Goal: Information Seeking & Learning: Learn about a topic

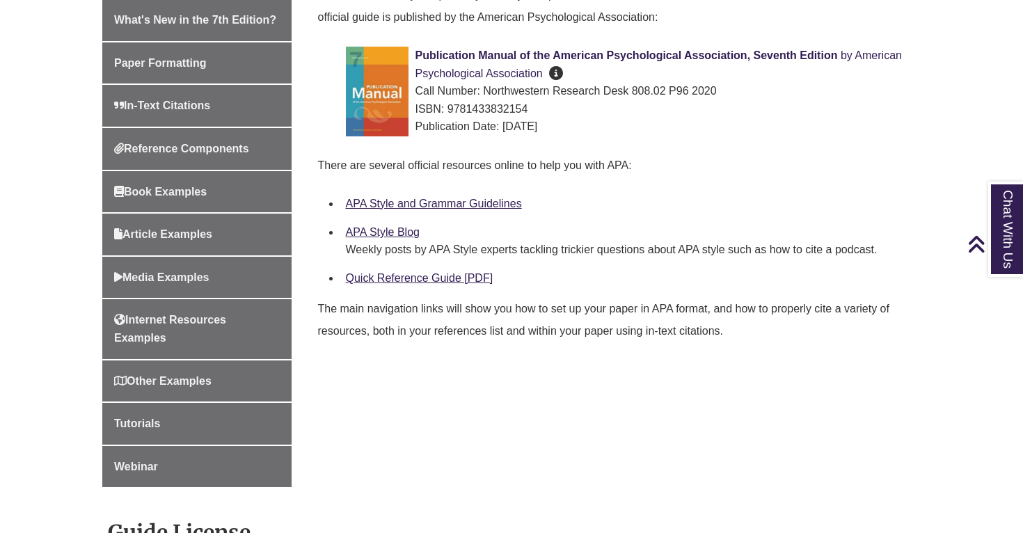
scroll to position [472, 0]
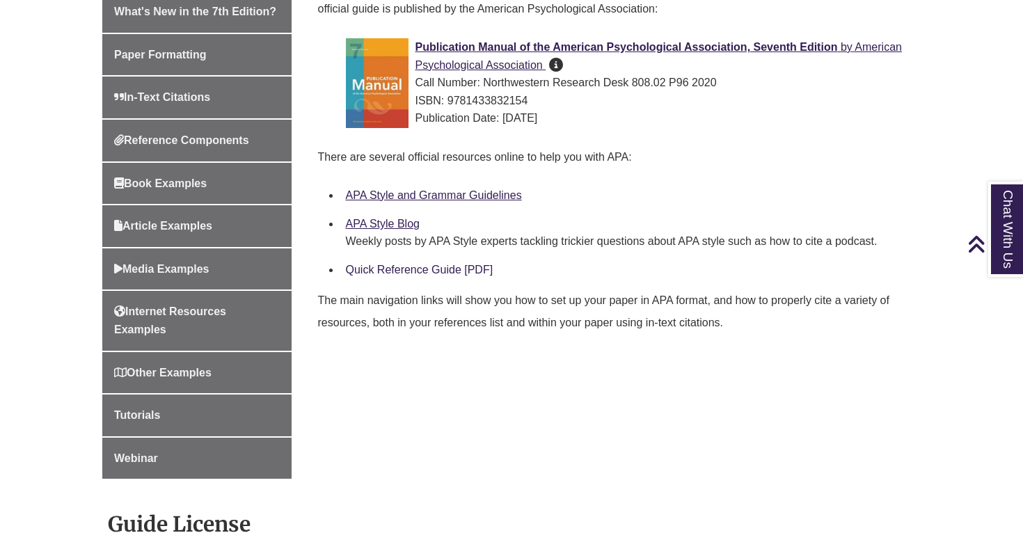
click at [392, 267] on link "Quick Reference Guide [PDF]" at bounding box center [419, 270] width 147 height 12
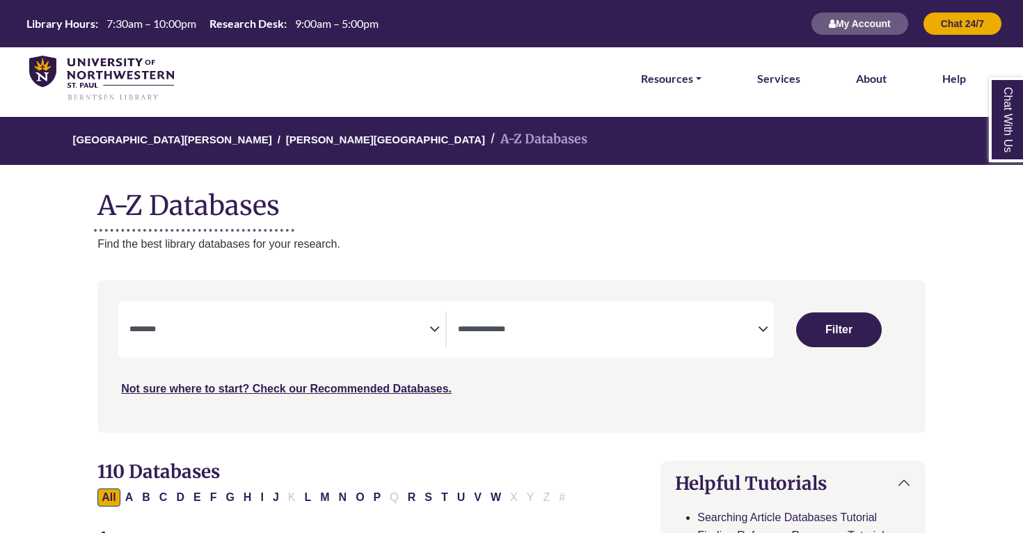
select select "Database Subject Filter"
select select "Database Types Filter"
click at [435, 326] on icon "Search filters" at bounding box center [434, 327] width 10 height 21
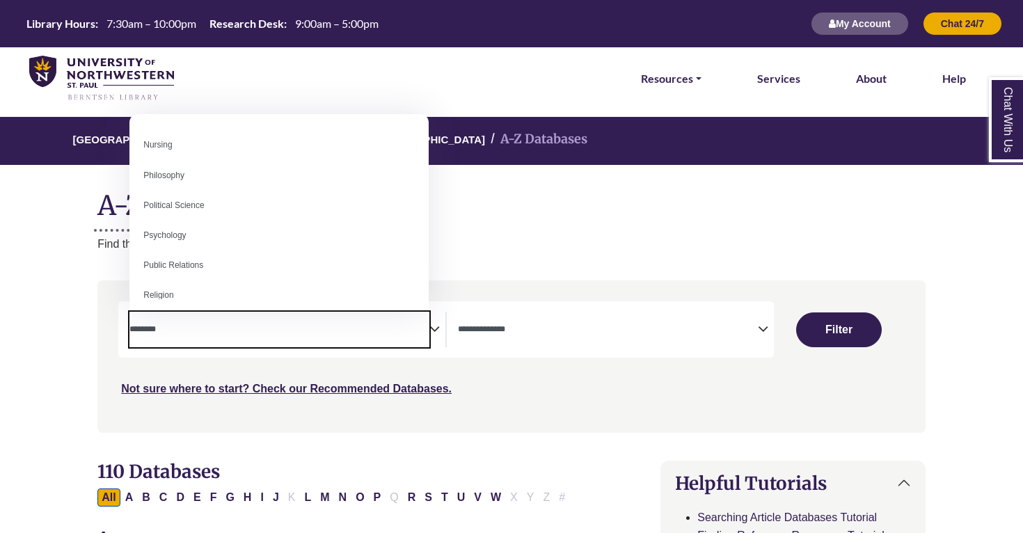
scroll to position [1023, 0]
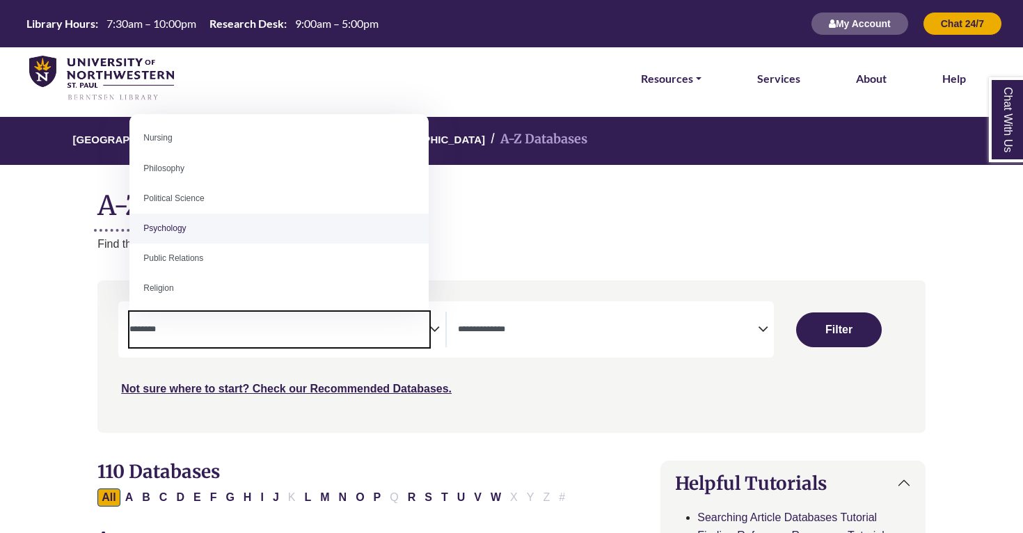
select select "*****"
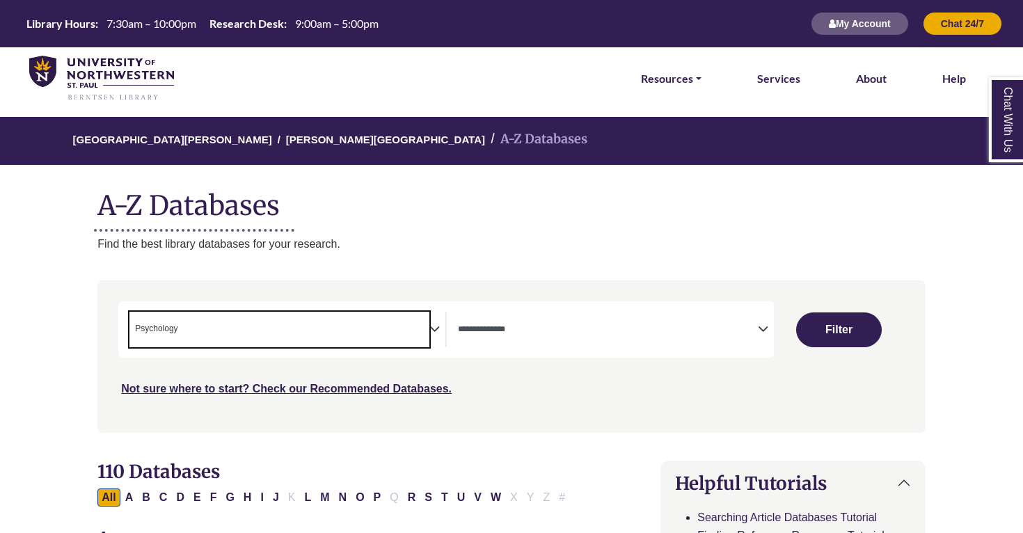
scroll to position [489, 0]
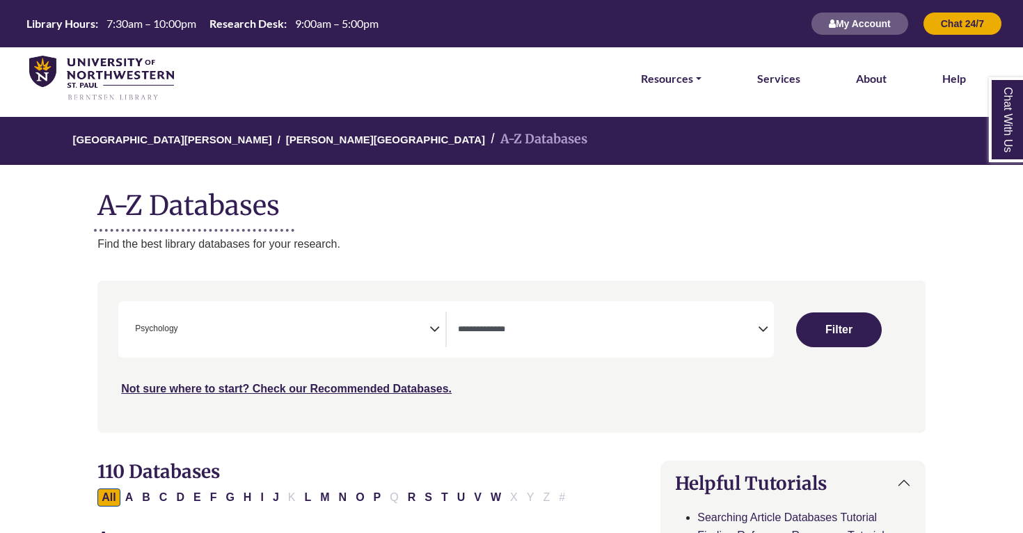
click at [759, 329] on icon "Search filters" at bounding box center [763, 327] width 10 height 21
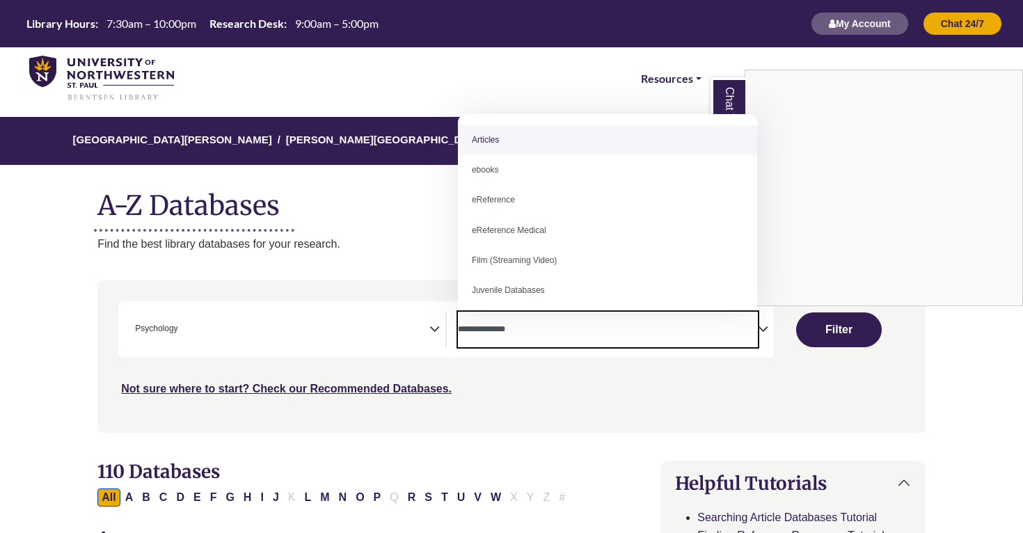
select select "*****"
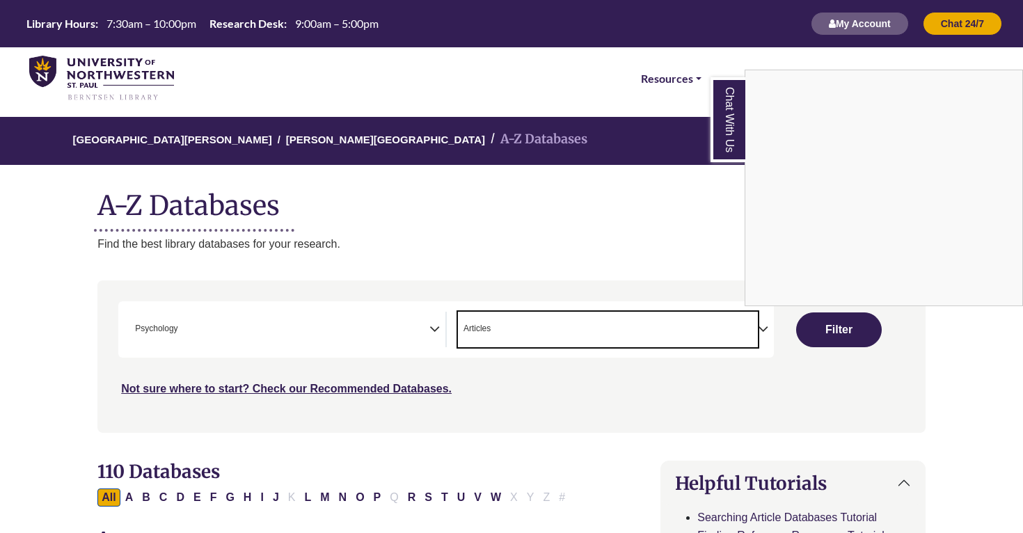
click at [827, 337] on div "Chat With Us" at bounding box center [511, 266] width 1023 height 533
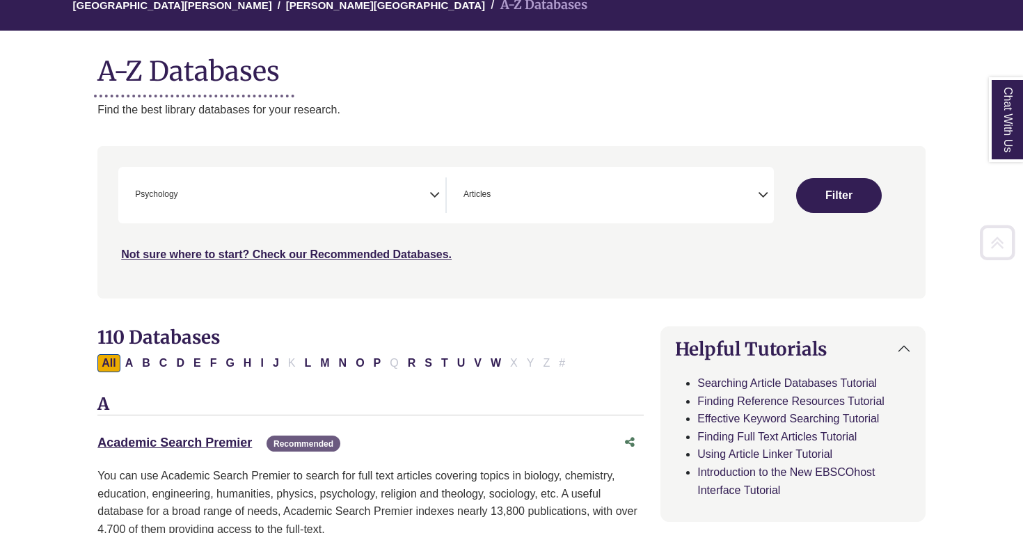
scroll to position [136, 0]
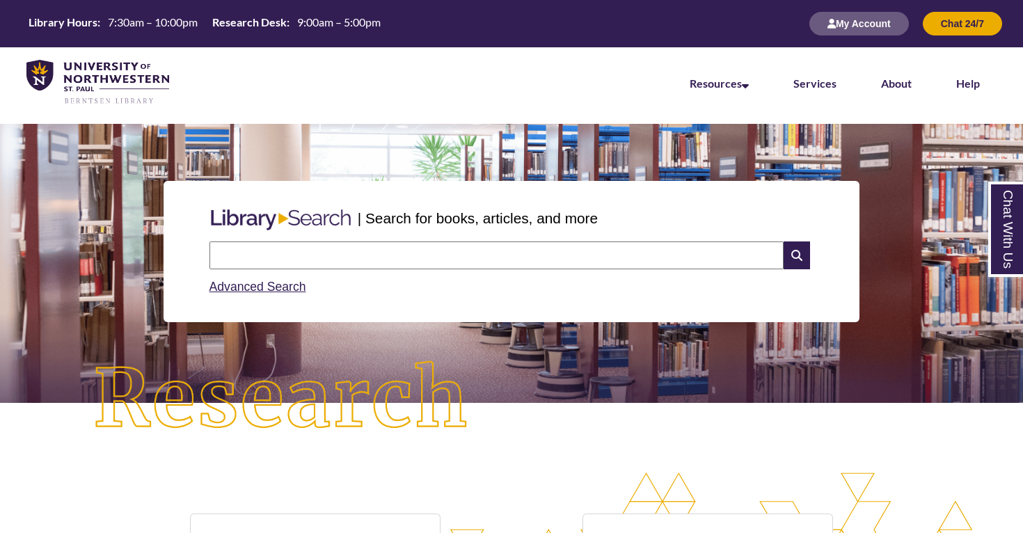
click at [316, 248] on input "text" at bounding box center [496, 255] width 574 height 28
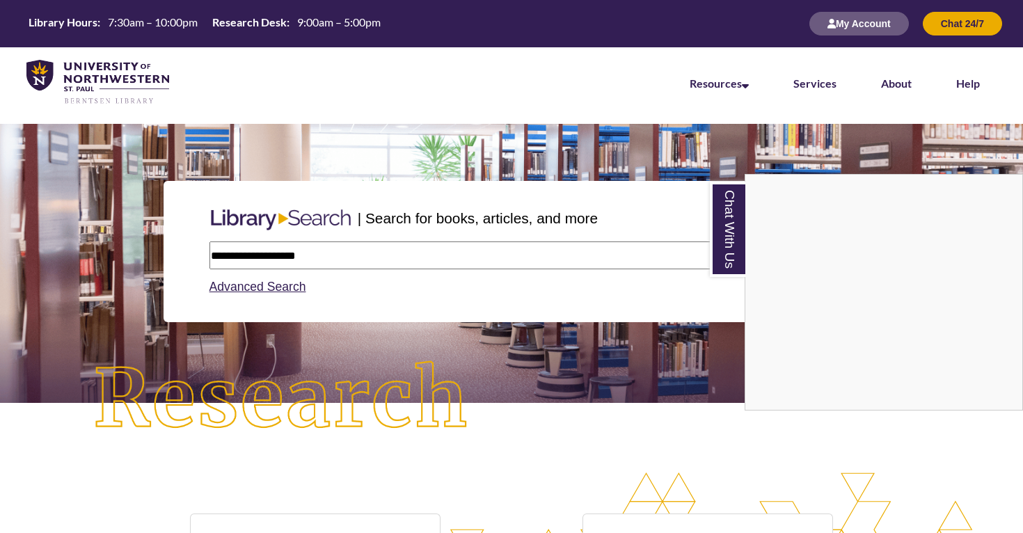
type input "**********"
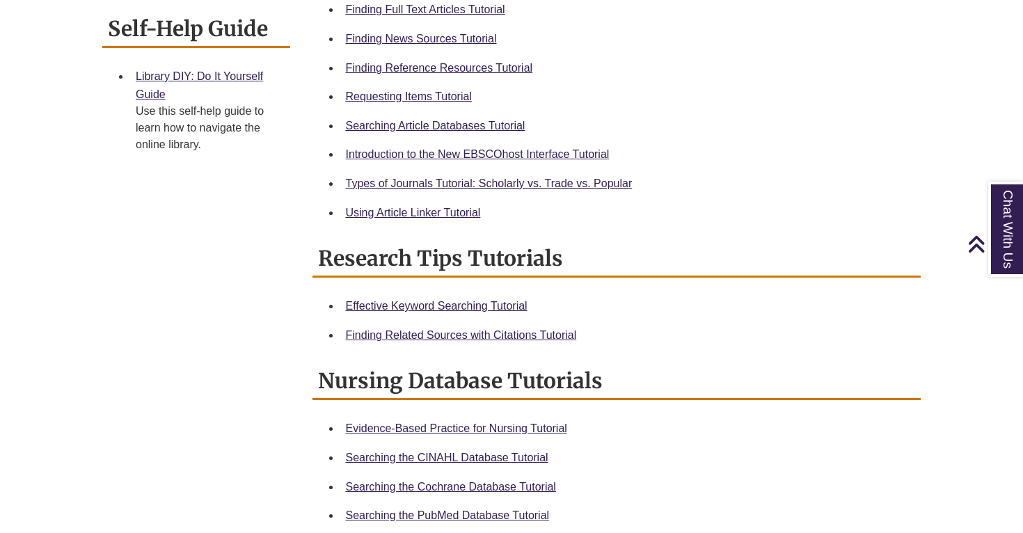
scroll to position [560, 0]
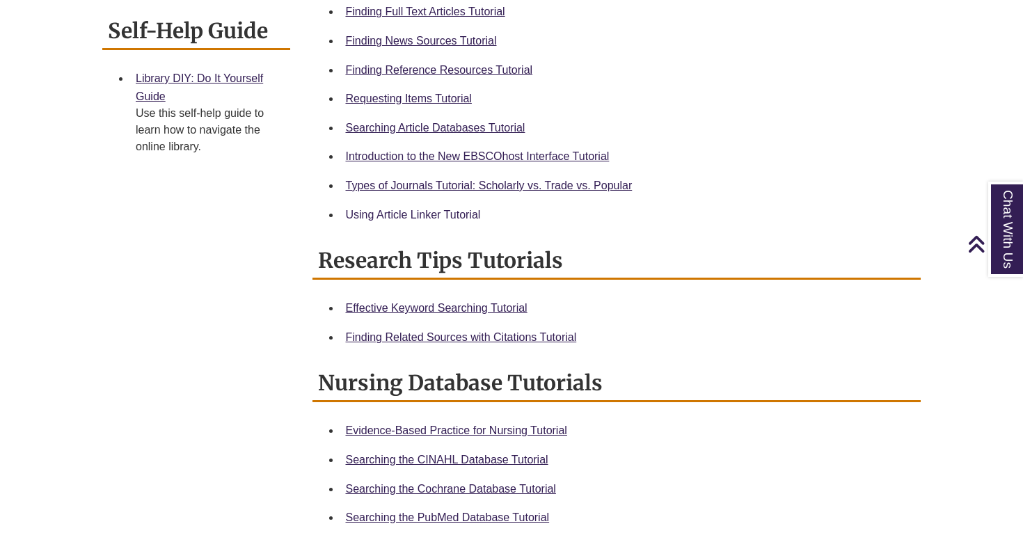
click at [428, 214] on link "Using Article Linker Tutorial" at bounding box center [413, 215] width 135 height 12
